Goal: Find specific page/section: Find specific page/section

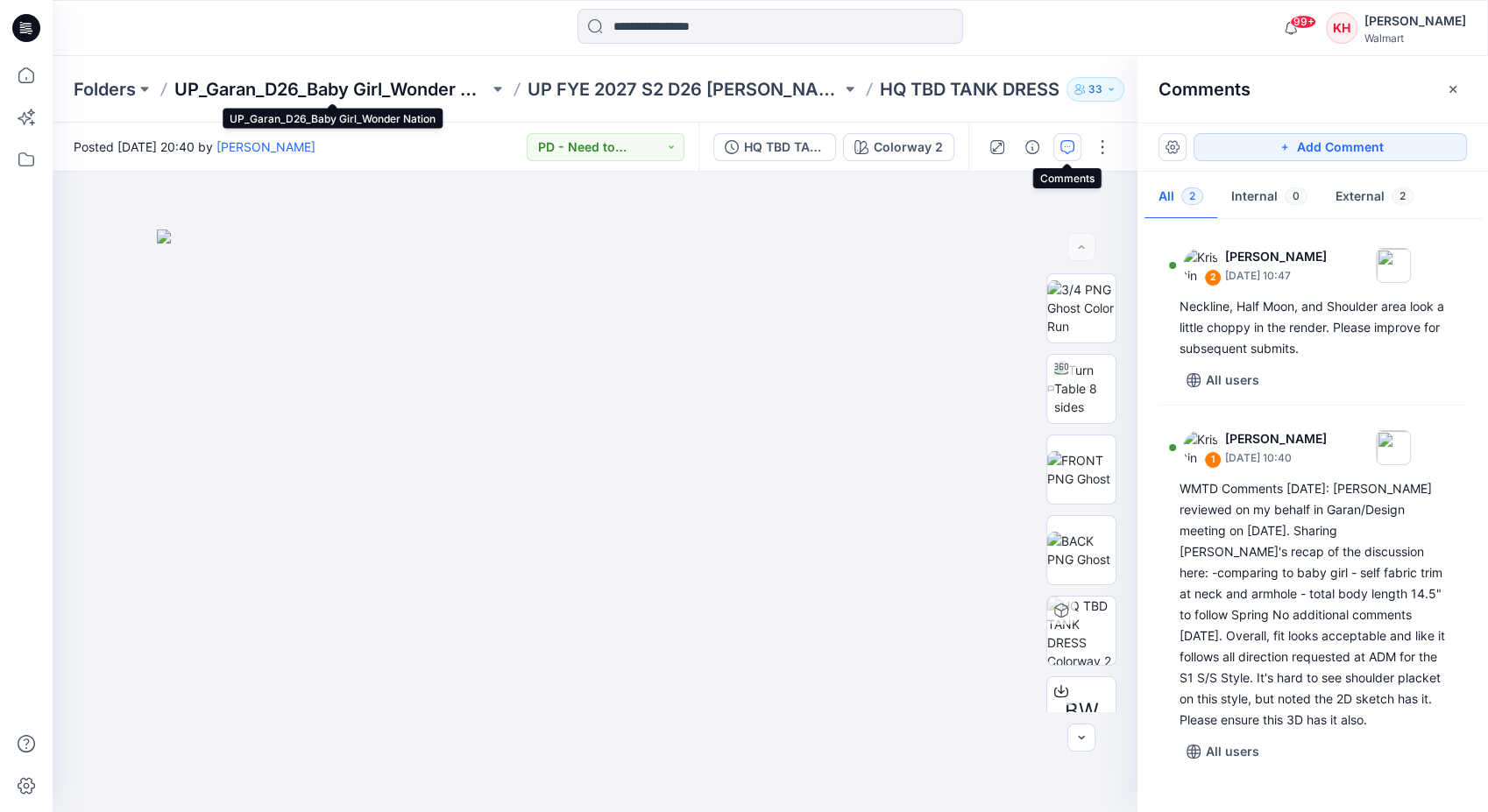
click at [260, 87] on p "UP_Garan_D26_Baby Girl_Wonder Nation" at bounding box center [332, 89] width 314 height 25
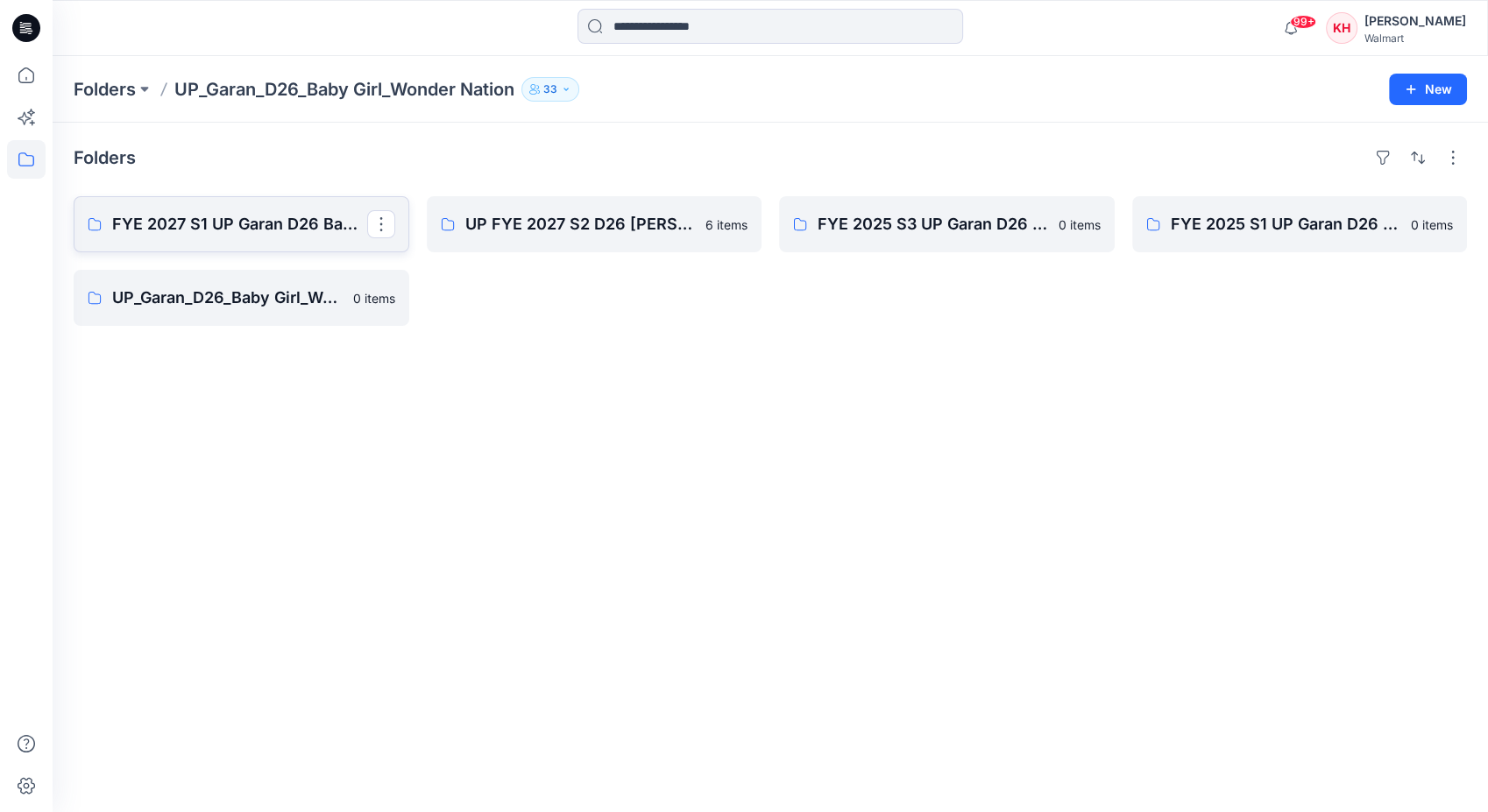
click at [187, 229] on p "FYE 2027 S1 UP Garan D26 Baby Girl" at bounding box center [239, 224] width 255 height 25
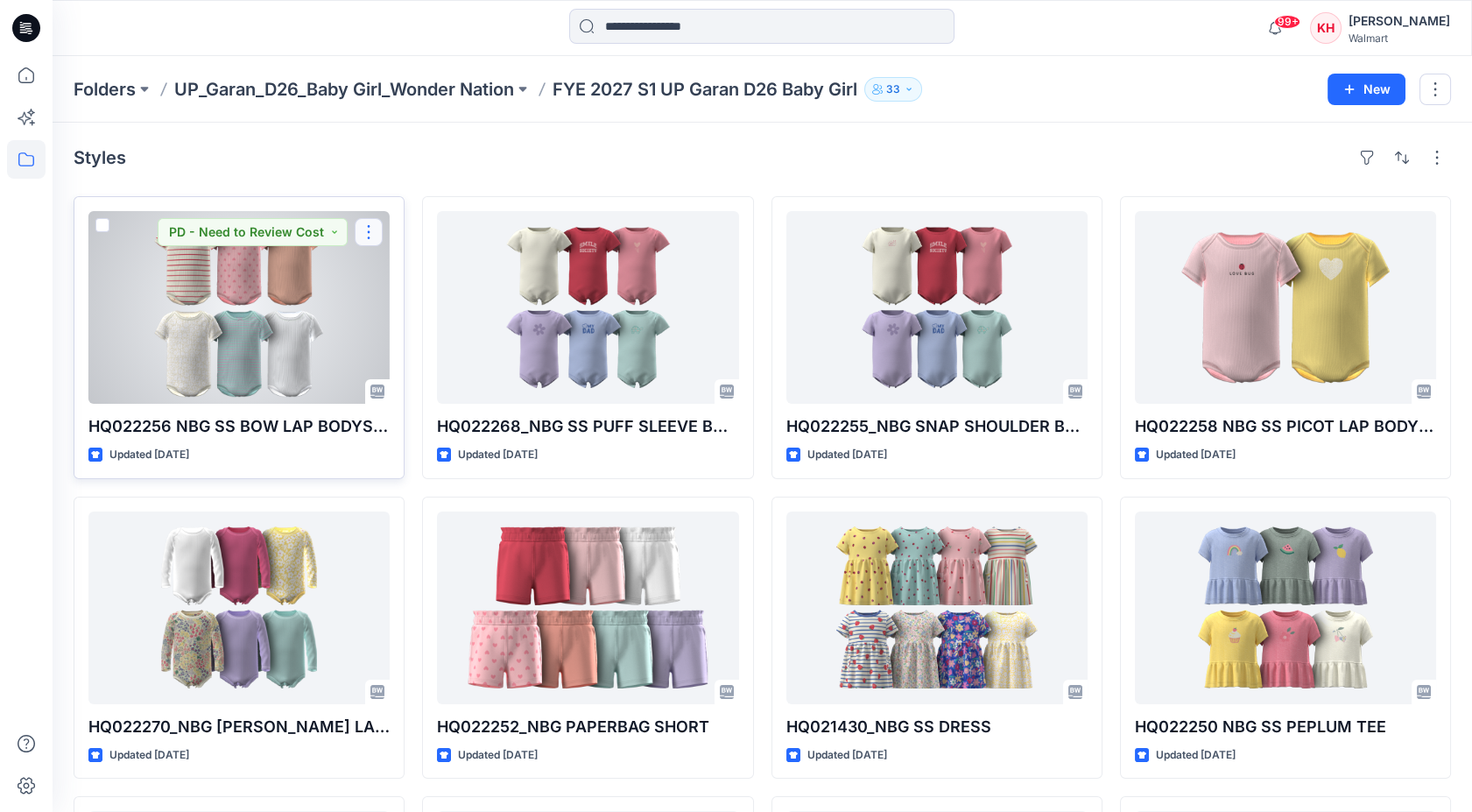
click at [365, 238] on button "button" at bounding box center [368, 231] width 28 height 28
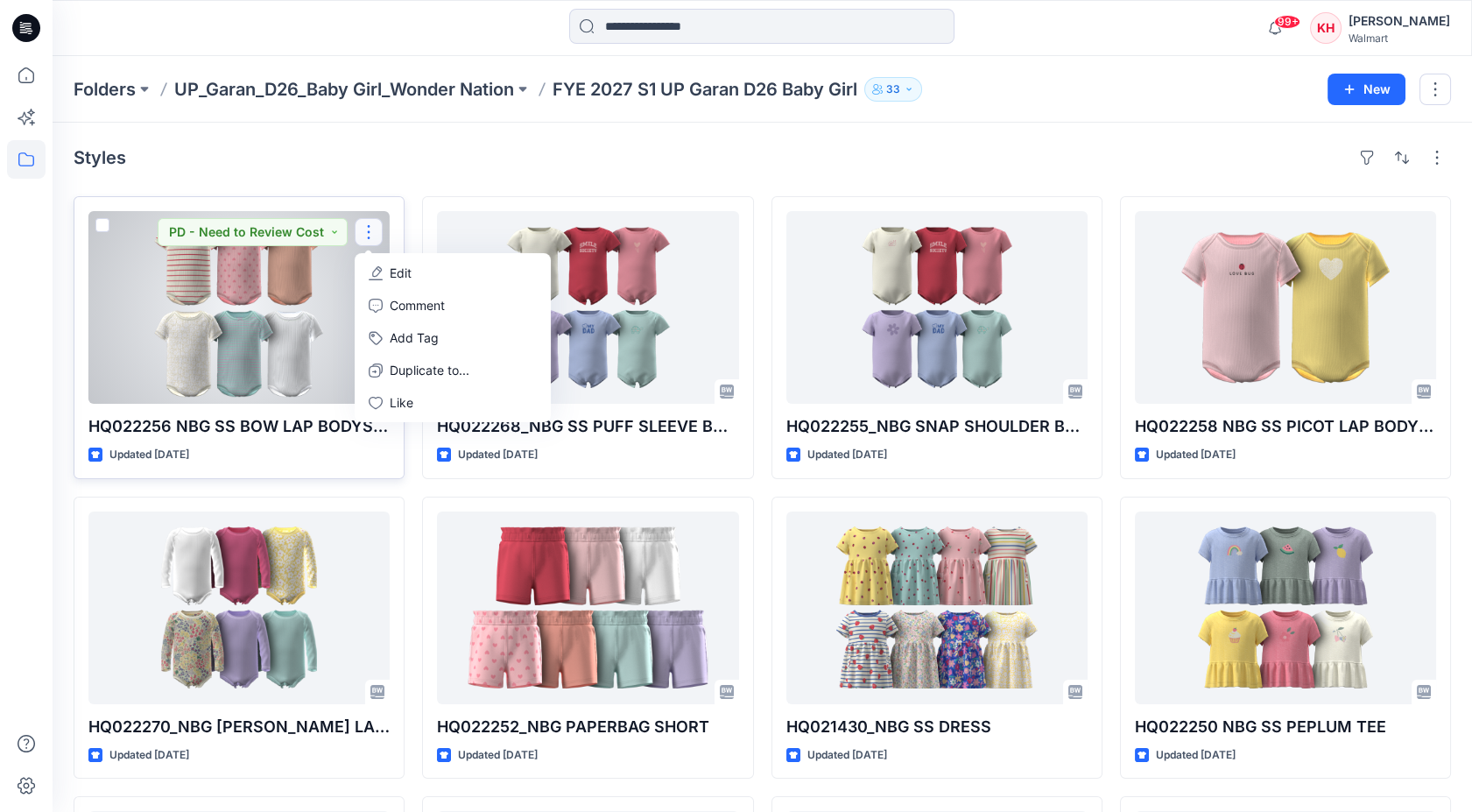
click at [216, 298] on div at bounding box center [239, 308] width 301 height 193
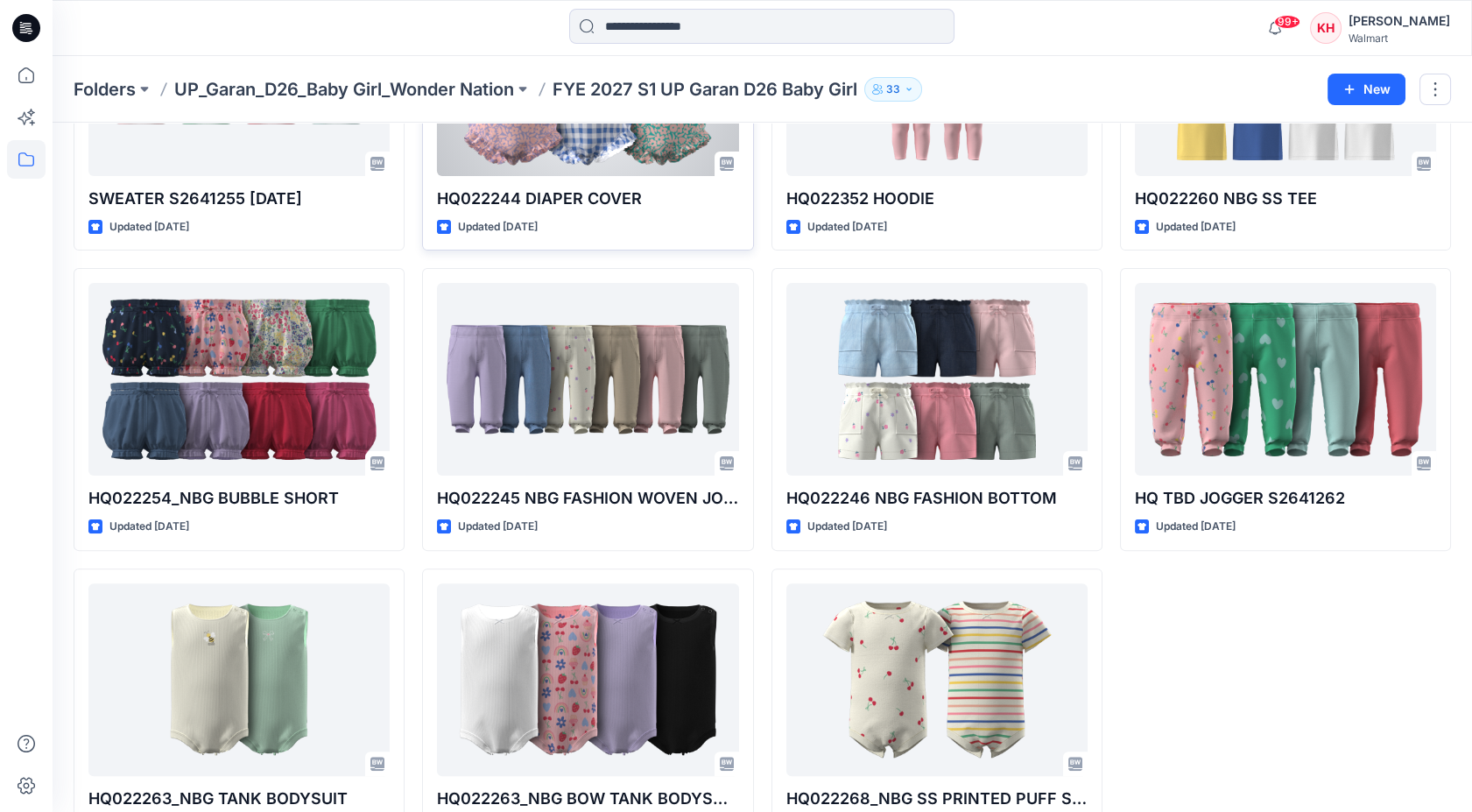
scroll to position [1186, 0]
